Goal: Entertainment & Leisure: Consume media (video, audio)

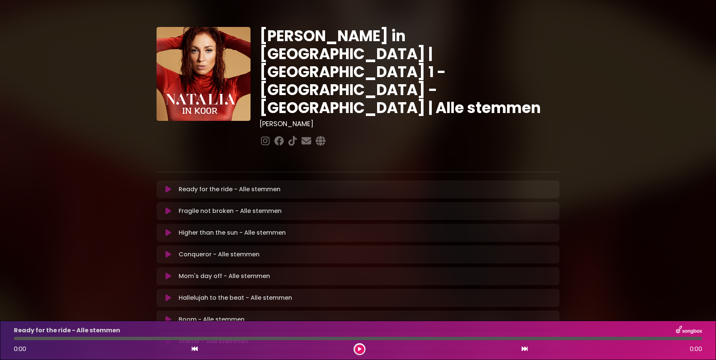
click at [167, 186] on icon at bounding box center [168, 189] width 6 height 7
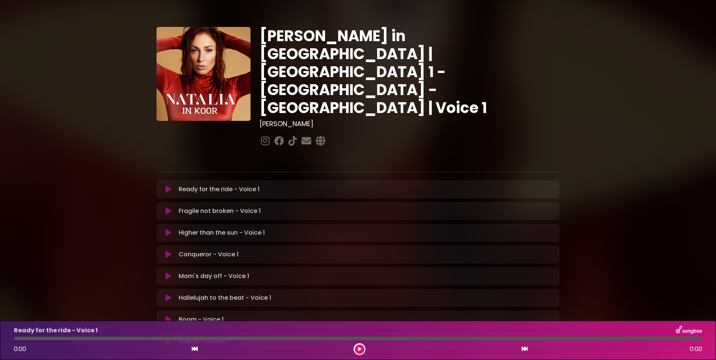
click at [167, 186] on icon at bounding box center [168, 189] width 6 height 7
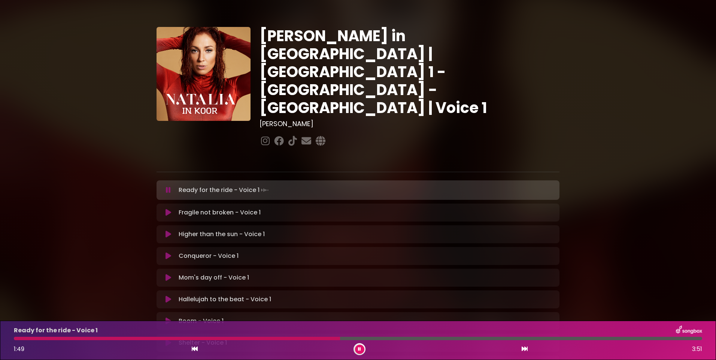
drag, startPoint x: 17, startPoint y: 338, endPoint x: 340, endPoint y: 337, distance: 322.7
click at [340, 337] on div at bounding box center [177, 338] width 326 height 3
drag, startPoint x: 366, startPoint y: 338, endPoint x: 267, endPoint y: 329, distance: 99.6
click at [267, 329] on div "Ready for the ride - Voice 1 1:25 3:51" at bounding box center [357, 341] width 697 height 30
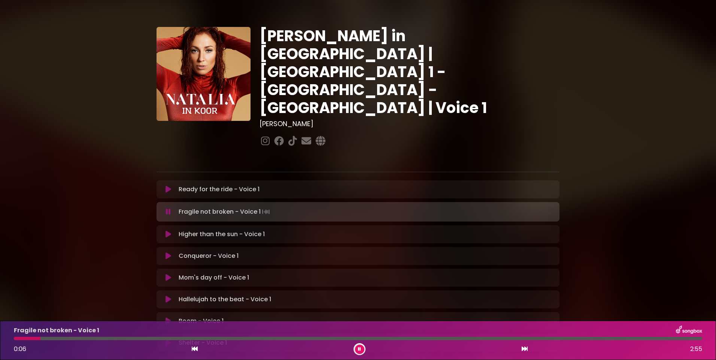
click at [199, 230] on p "Higher than the sun - Voice 1 Loading Track..." at bounding box center [222, 234] width 86 height 9
click at [167, 231] on icon at bounding box center [168, 234] width 6 height 7
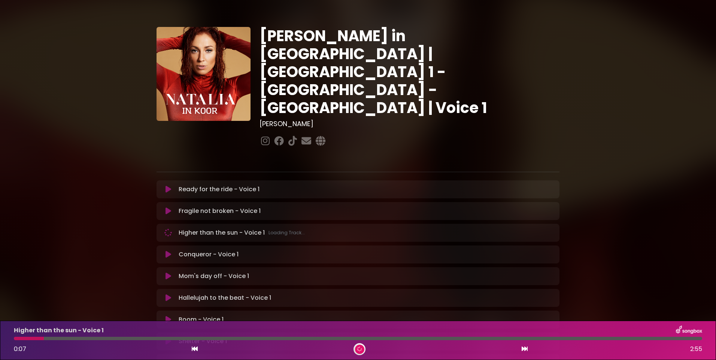
click at [246, 344] on div "0:07 2:55" at bounding box center [357, 349] width 697 height 12
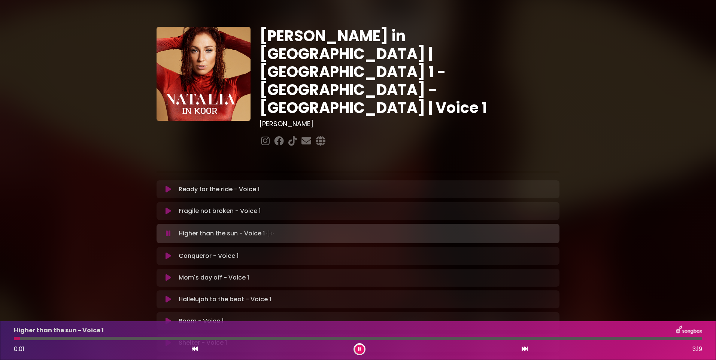
click at [360, 349] on icon at bounding box center [359, 349] width 5 height 5
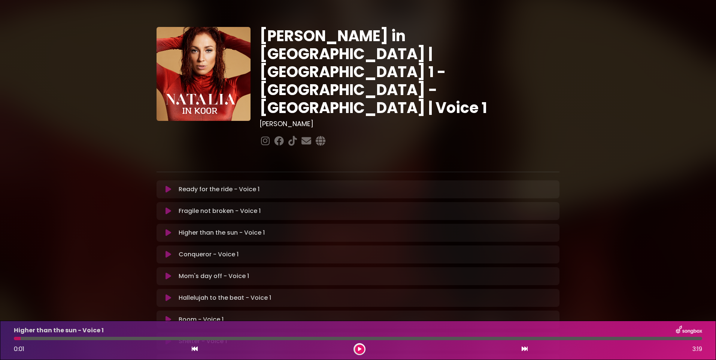
click at [360, 348] on icon at bounding box center [359, 349] width 5 height 5
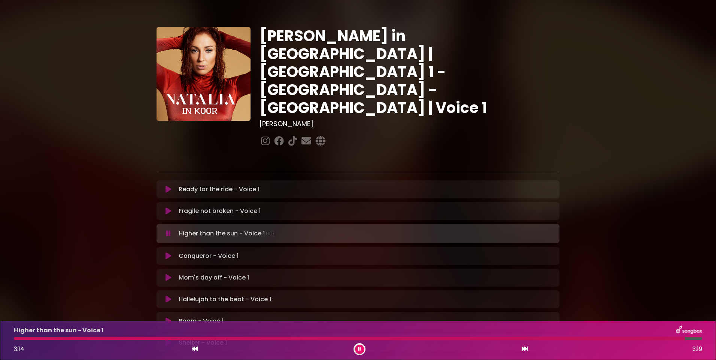
click at [357, 350] on button at bounding box center [359, 349] width 9 height 9
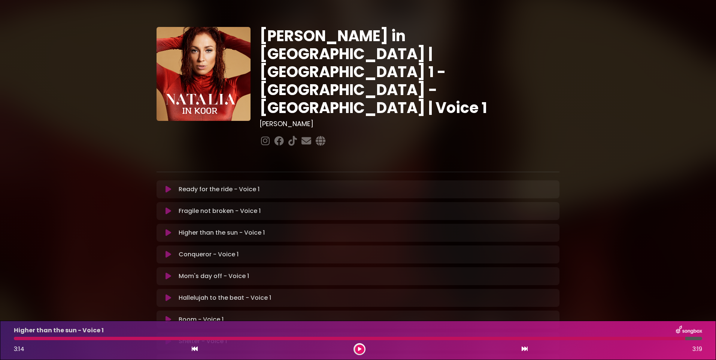
click at [171, 273] on button at bounding box center [168, 276] width 15 height 7
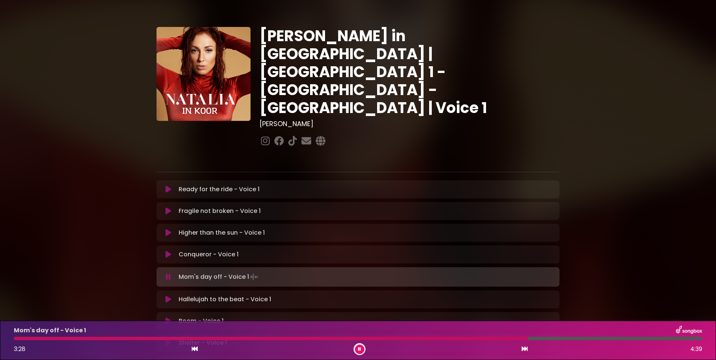
click at [204, 295] on p "Hallelujah to the beat - Voice 1 Loading Track..." at bounding box center [225, 299] width 92 height 9
click at [167, 296] on icon at bounding box center [168, 299] width 6 height 7
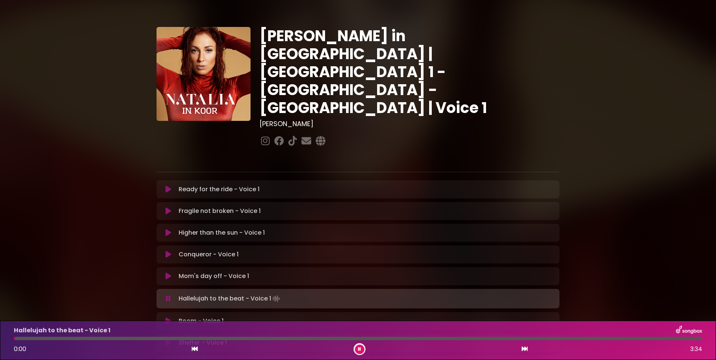
click at [360, 350] on icon at bounding box center [359, 349] width 4 height 5
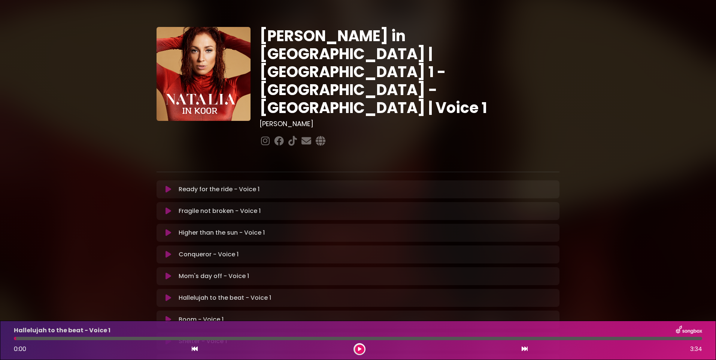
click at [170, 294] on icon at bounding box center [168, 297] width 6 height 7
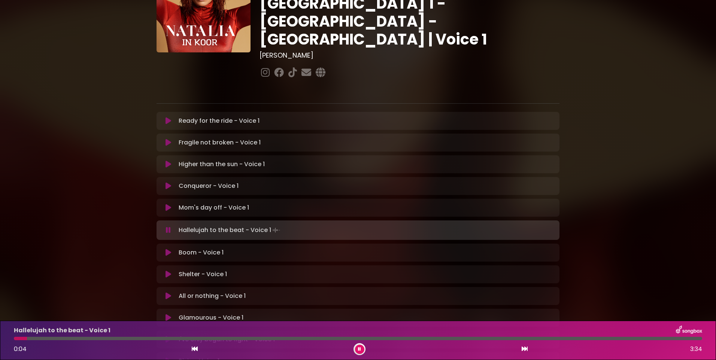
scroll to position [75, 0]
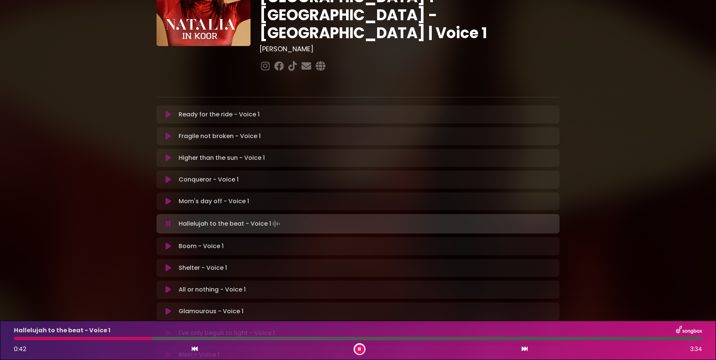
drag, startPoint x: 201, startPoint y: 337, endPoint x: 152, endPoint y: 338, distance: 49.0
click at [152, 338] on div at bounding box center [83, 338] width 138 height 3
drag, startPoint x: 358, startPoint y: 348, endPoint x: 356, endPoint y: 345, distance: 4.0
click at [359, 348] on icon at bounding box center [359, 349] width 4 height 5
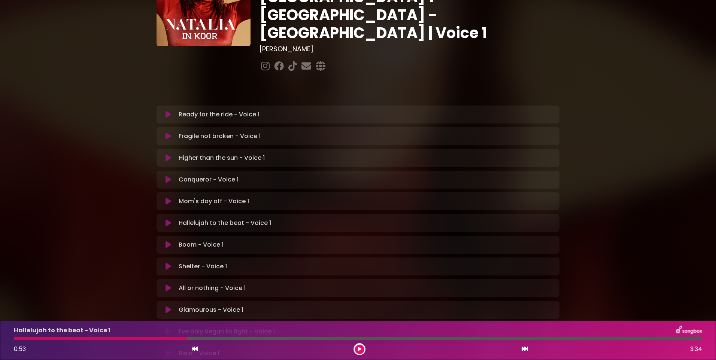
click at [360, 350] on icon at bounding box center [359, 350] width 5 height 6
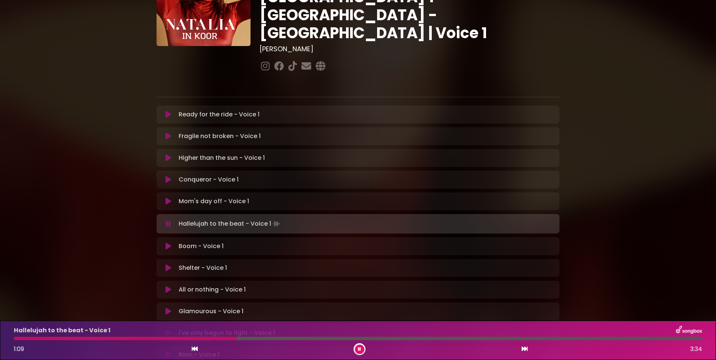
drag, startPoint x: 213, startPoint y: 337, endPoint x: 235, endPoint y: 342, distance: 22.6
click at [235, 342] on div "Hallelujah to the beat - Voice 1 1:09 3:34" at bounding box center [357, 341] width 697 height 30
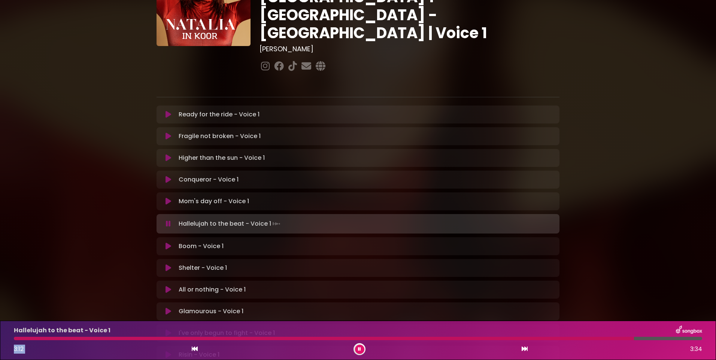
click at [361, 348] on button at bounding box center [359, 349] width 9 height 9
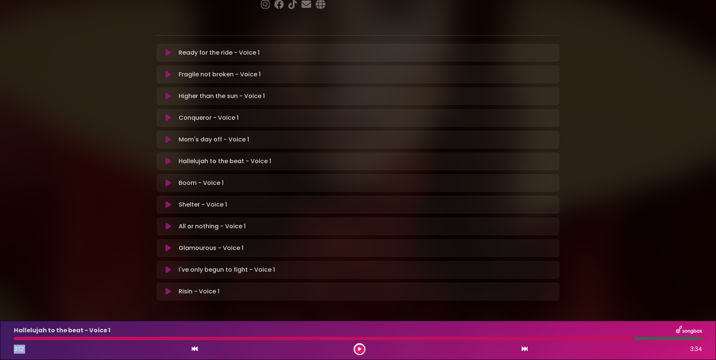
scroll to position [99, 0]
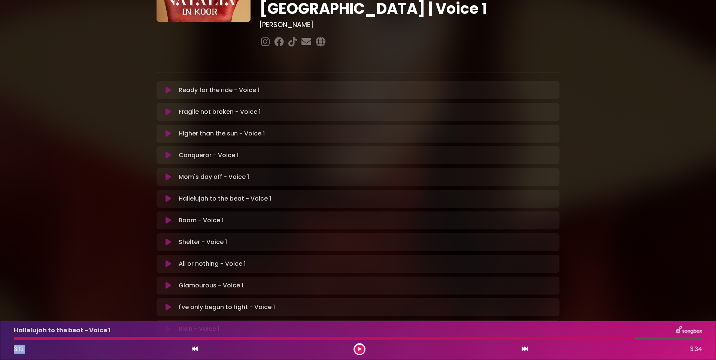
click at [165, 282] on icon at bounding box center [168, 285] width 6 height 7
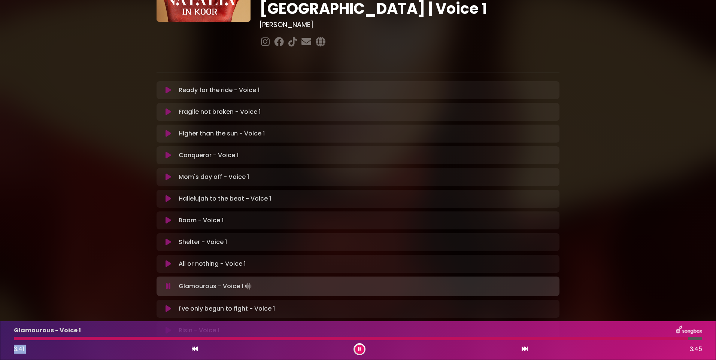
click at [357, 349] on button at bounding box center [359, 349] width 9 height 9
